Goal: Complete application form

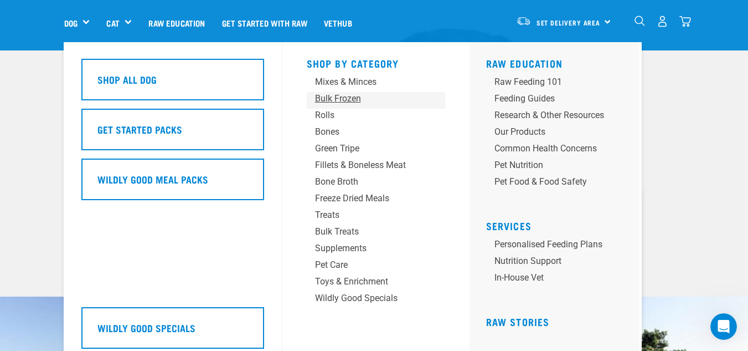
click at [347, 99] on div "Bulk Frozen" at bounding box center [367, 98] width 104 height 13
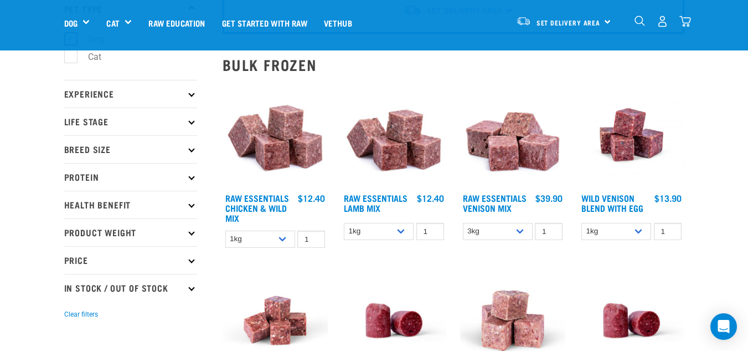
scroll to position [83, 0]
click at [385, 151] on img at bounding box center [394, 136] width 106 height 106
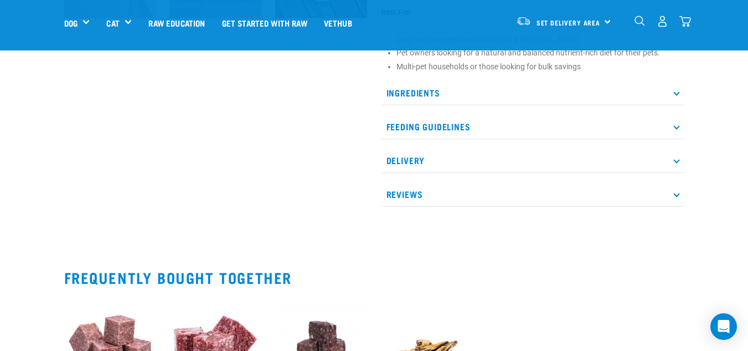
scroll to position [569, 0]
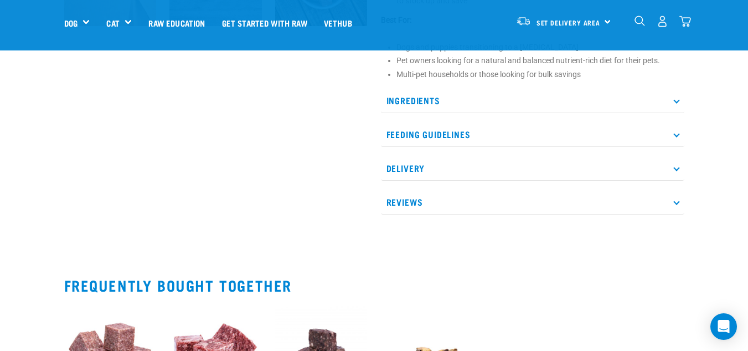
click at [565, 92] on p "Ingredients" at bounding box center [533, 100] width 304 height 25
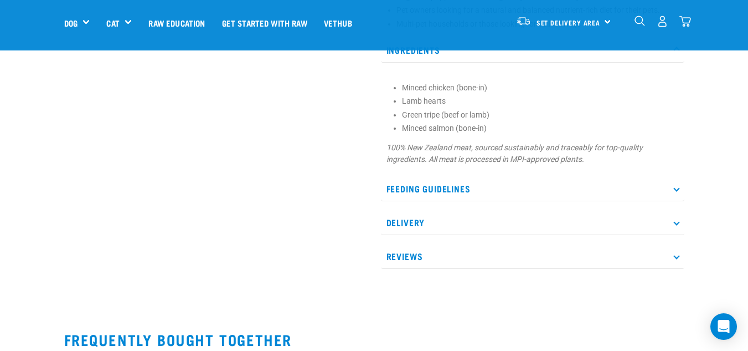
scroll to position [0, 0]
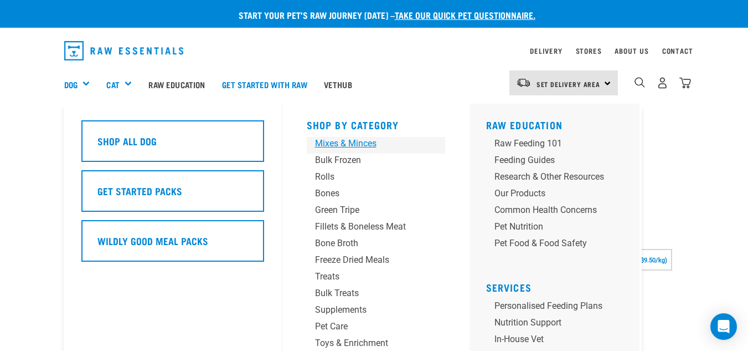
click at [357, 141] on div "Mixes & Minces" at bounding box center [367, 143] width 104 height 13
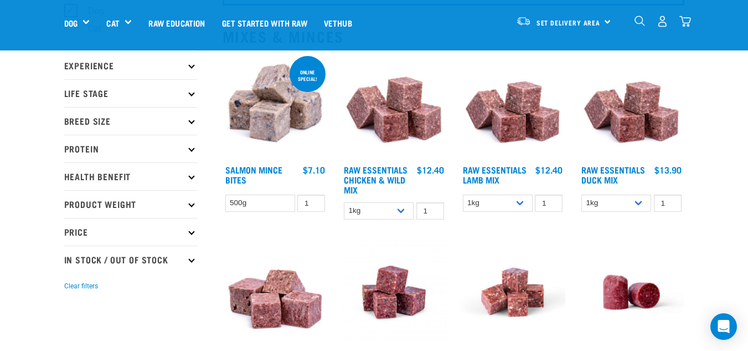
scroll to position [114, 0]
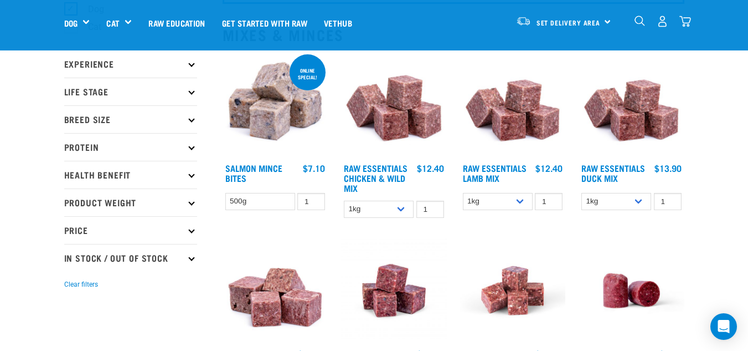
click at [276, 112] on img at bounding box center [276, 105] width 106 height 106
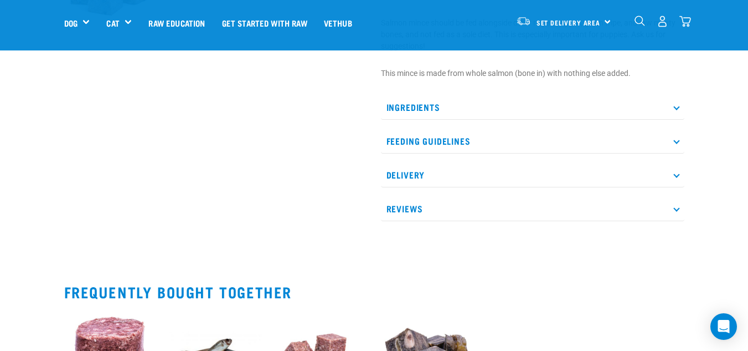
scroll to position [461, 0]
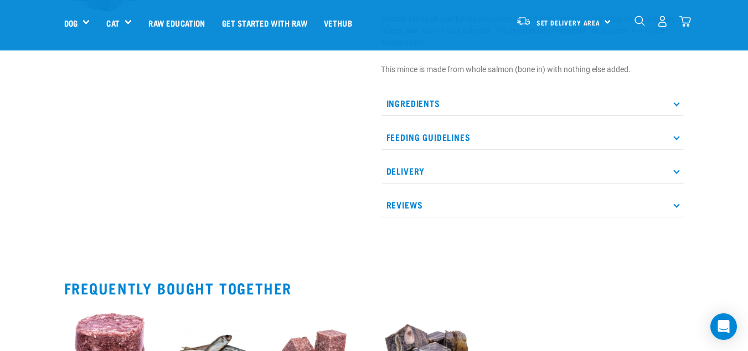
click at [553, 111] on p "Ingredients" at bounding box center [533, 103] width 304 height 25
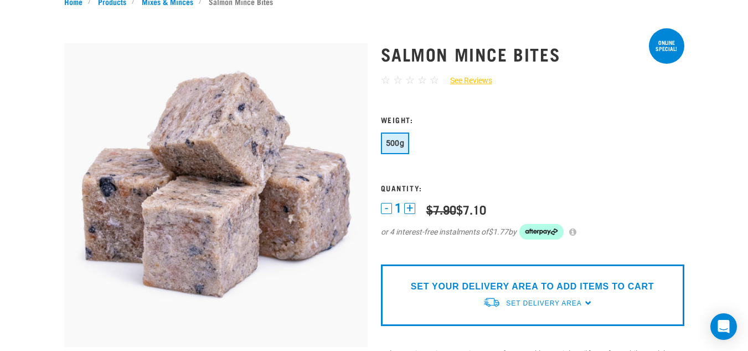
scroll to position [0, 0]
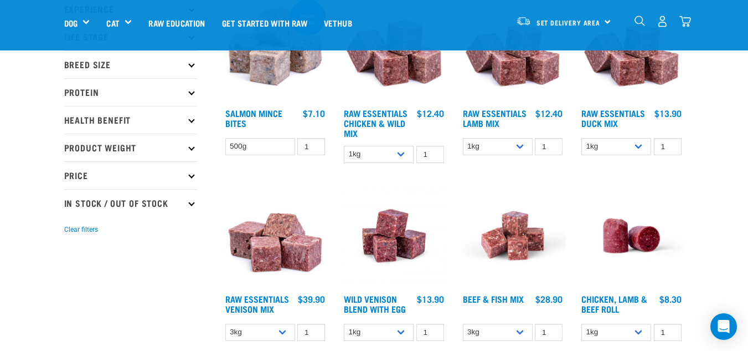
scroll to position [169, 0]
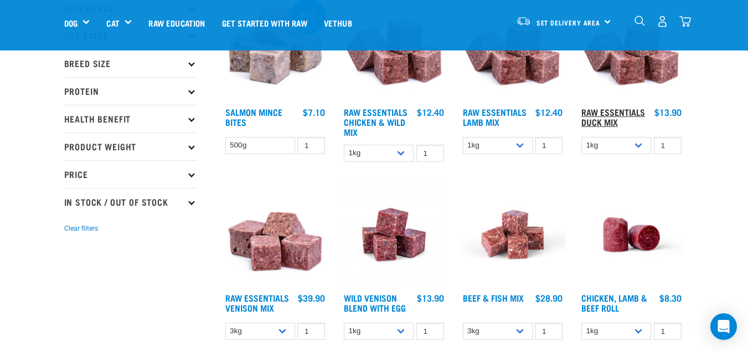
click at [592, 124] on link "Raw Essentials Duck Mix" at bounding box center [614, 116] width 64 height 15
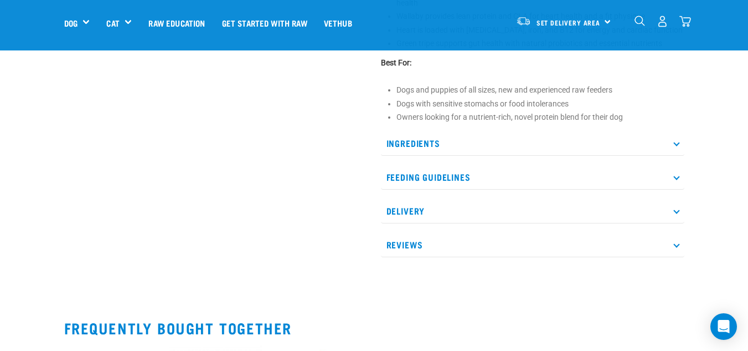
scroll to position [478, 0]
click at [662, 140] on p "Ingredients" at bounding box center [533, 142] width 304 height 25
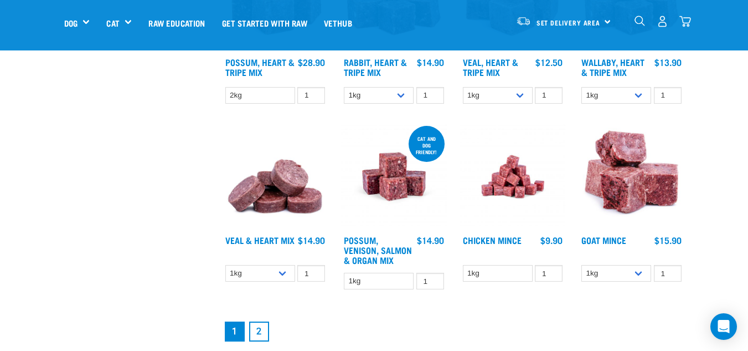
scroll to position [1309, 0]
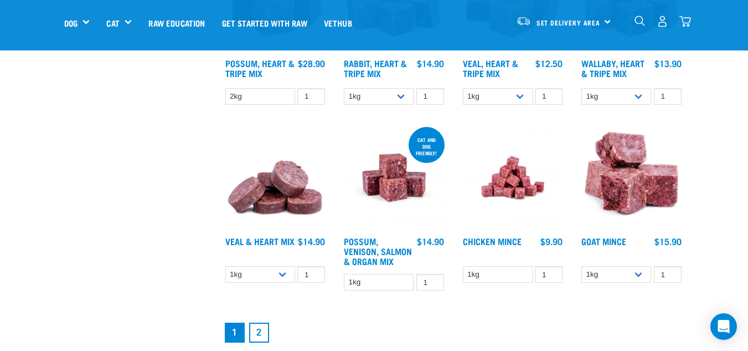
click at [263, 331] on link "2" at bounding box center [259, 332] width 20 height 20
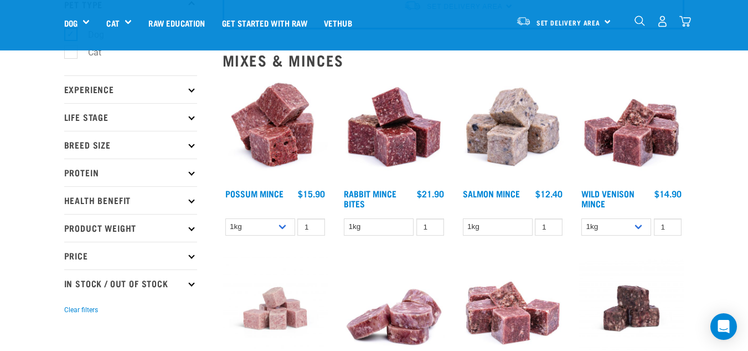
scroll to position [90, 0]
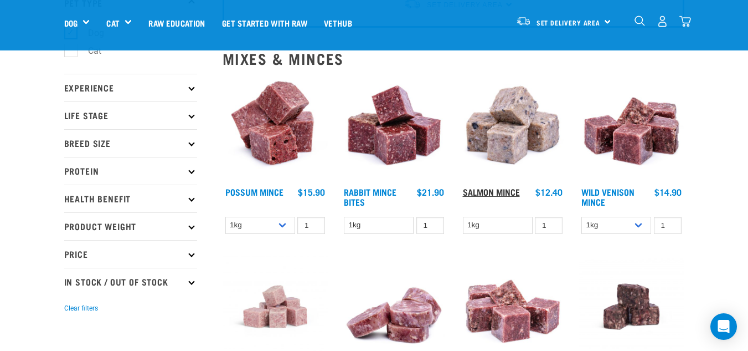
click at [497, 192] on link "Salmon Mince" at bounding box center [491, 191] width 57 height 5
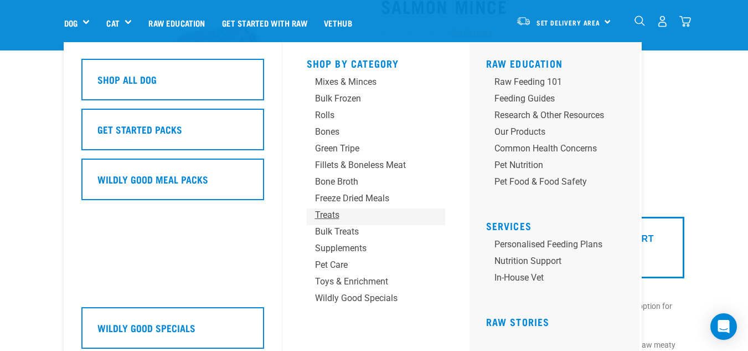
scroll to position [86, 0]
click at [344, 254] on div "Supplements" at bounding box center [367, 247] width 104 height 13
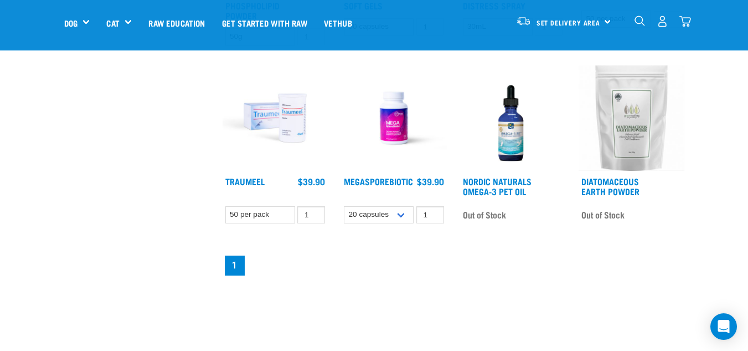
scroll to position [680, 0]
click at [598, 178] on link "Diatomaceous Earth Powder" at bounding box center [611, 185] width 58 height 15
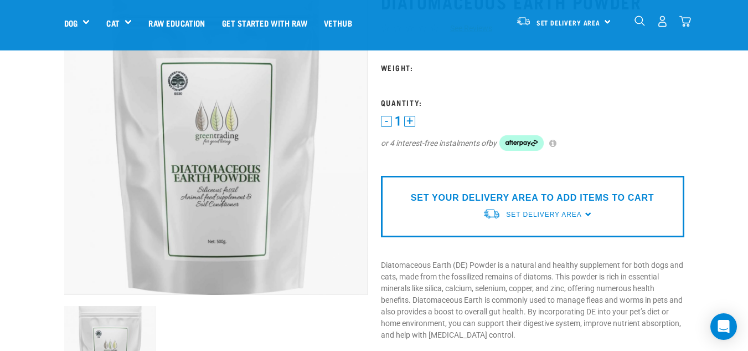
scroll to position [69, 0]
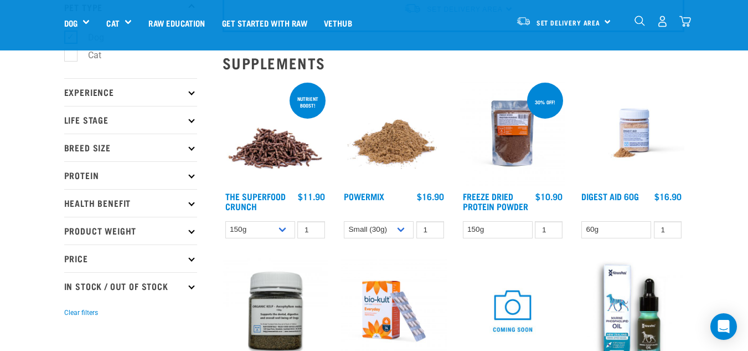
scroll to position [87, 0]
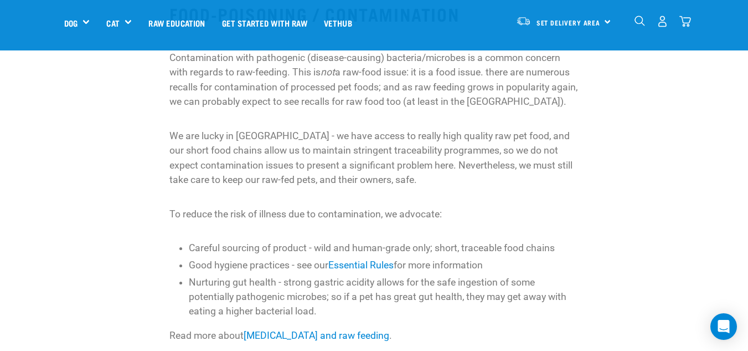
scroll to position [1684, 0]
click at [296, 330] on link "Salmonella and raw feeding" at bounding box center [317, 335] width 146 height 11
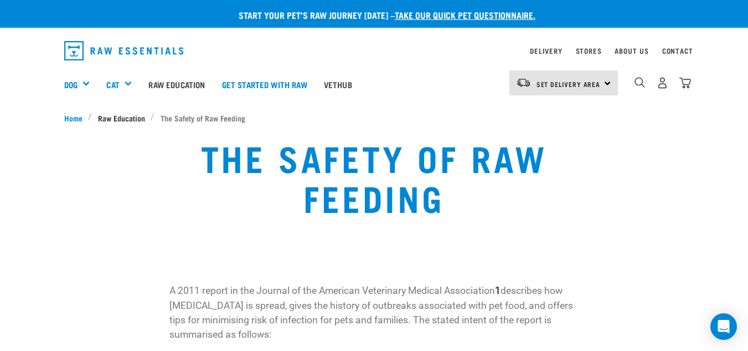
click at [125, 119] on span "Raw Education" at bounding box center [121, 118] width 47 height 12
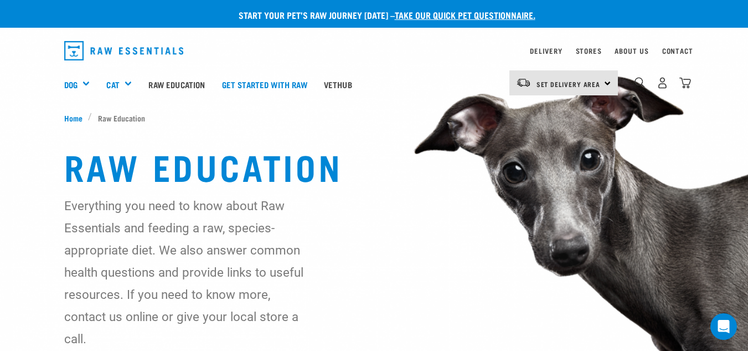
click at [434, 13] on link "take our quick pet questionnaire." at bounding box center [465, 14] width 141 height 5
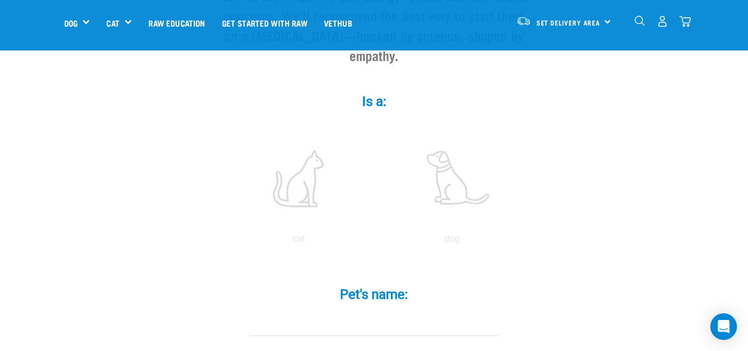
scroll to position [171, 0]
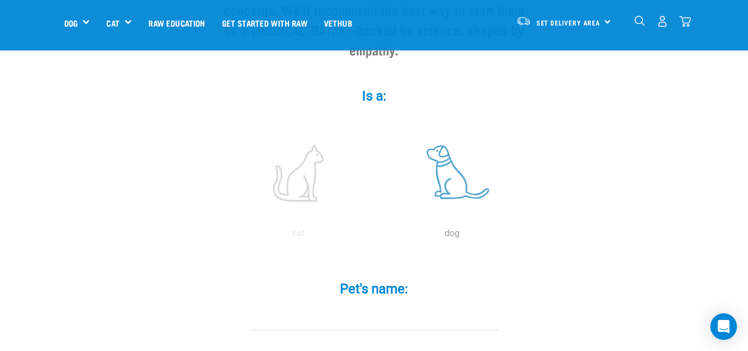
click at [455, 165] on label at bounding box center [453, 173] width 150 height 94
click at [376, 236] on input "radio" at bounding box center [376, 236] width 0 height 0
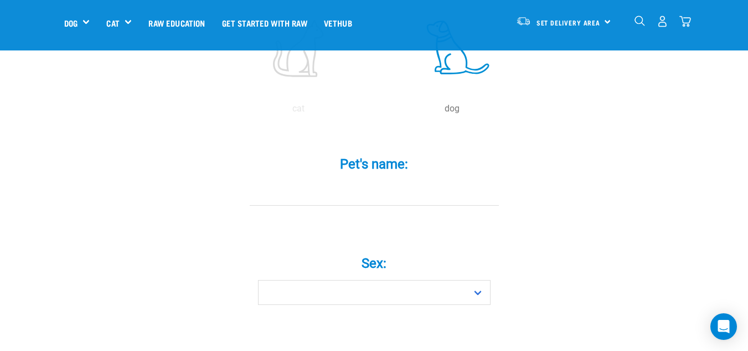
scroll to position [296, 0]
click at [382, 197] on div "Pet's name: *" at bounding box center [374, 180] width 332 height 81
click at [360, 191] on div "Pet's name: *" at bounding box center [374, 180] width 332 height 81
click at [305, 180] on input "Pet's name: *" at bounding box center [374, 192] width 249 height 25
type input "Eva"
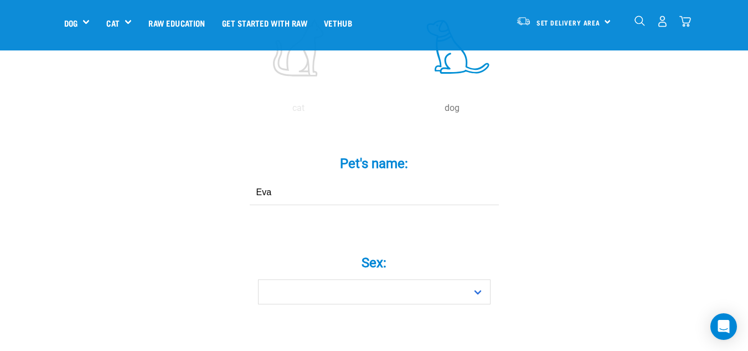
click at [374, 259] on div "Sex: * Boy Girl" at bounding box center [374, 271] width 332 height 65
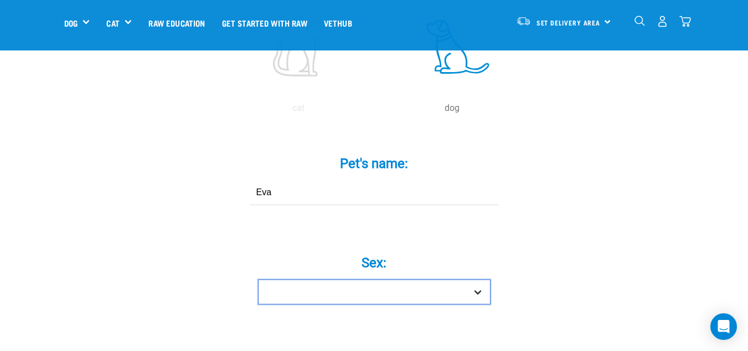
click at [380, 279] on select "Boy Girl" at bounding box center [374, 291] width 233 height 25
select select "girl"
click at [258, 279] on select "Boy Girl" at bounding box center [374, 291] width 233 height 25
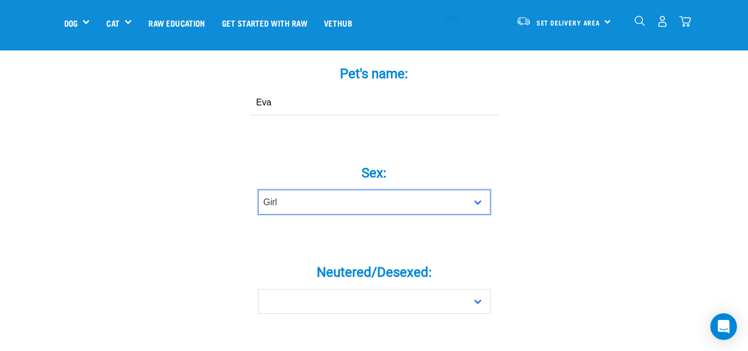
scroll to position [397, 0]
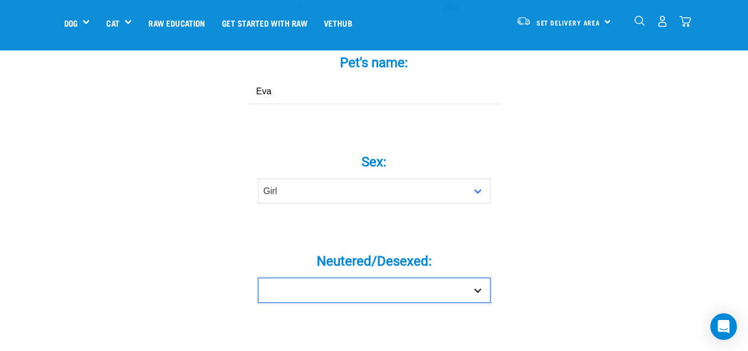
click at [397, 277] on select "Yes No" at bounding box center [374, 289] width 233 height 25
select select "yes"
click at [258, 277] on select "Yes No" at bounding box center [374, 289] width 233 height 25
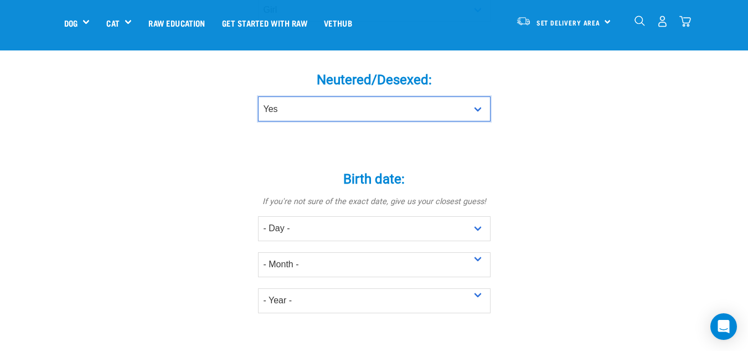
scroll to position [578, 0]
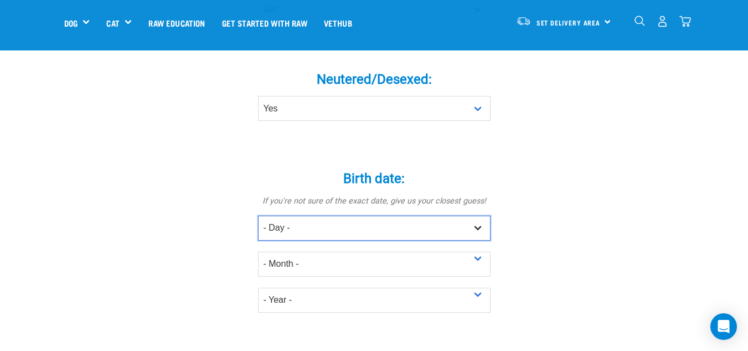
click at [351, 215] on select "- Day - 1 2 3 4 5 6 7 8 9 10 11 12 13 14 15 16 17 18 19 20 21 22 23 24 25 26 27" at bounding box center [374, 227] width 233 height 25
select select "2"
click at [258, 215] on select "- Day - 1 2 3 4 5 6 7 8 9 10 11 12 13 14 15 16 17 18 19 20 21 22 23 24 25 26 27" at bounding box center [374, 227] width 233 height 25
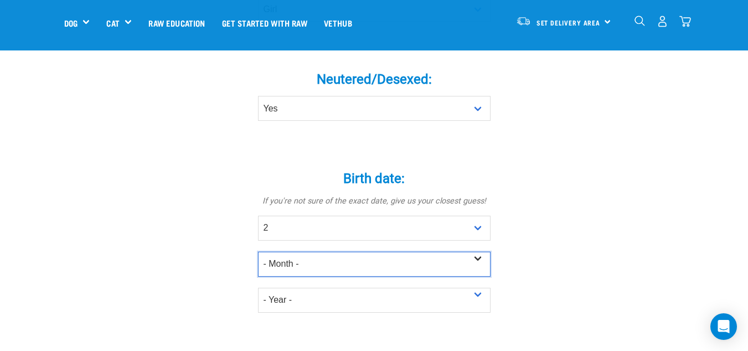
click at [323, 251] on select "- Month - January February March April May June July August September October N…" at bounding box center [374, 263] width 233 height 25
select select "August"
click at [258, 251] on select "- Month - January February March April May June July August September October N…" at bounding box center [374, 263] width 233 height 25
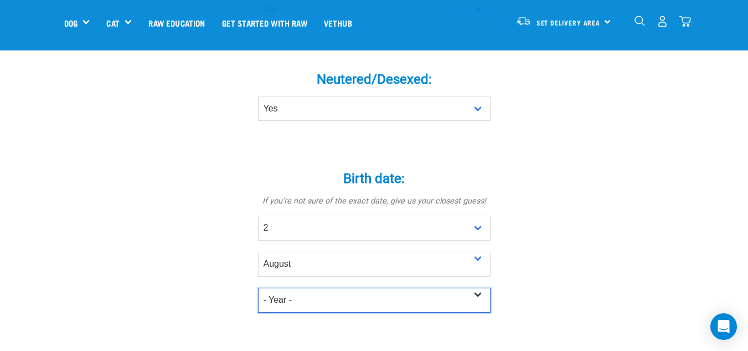
click at [337, 292] on select "- Year - 2025 2024 2023 2022 2021 2020 2019 2018 2017 2016 2015 2014 2013 2012" at bounding box center [374, 299] width 233 height 25
select select "2020"
click at [258, 287] on select "- Year - 2025 2024 2023 2022 2021 2020 2019 2018 2017 2016 2015 2014 2013 2012" at bounding box center [374, 299] width 233 height 25
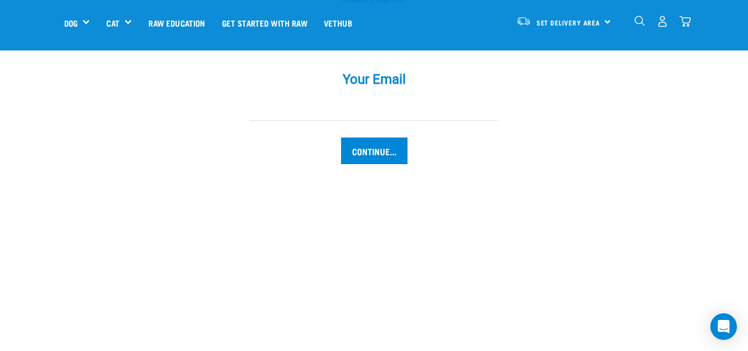
scroll to position [1234, 0]
click at [394, 137] on input "Continue..." at bounding box center [374, 150] width 66 height 27
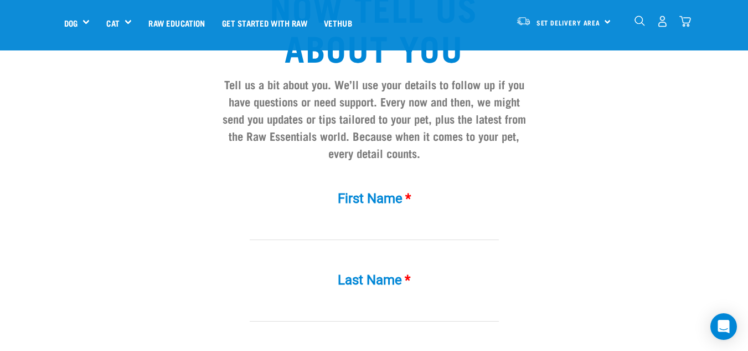
scroll to position [951, 0]
